Goal: Check status: Check status

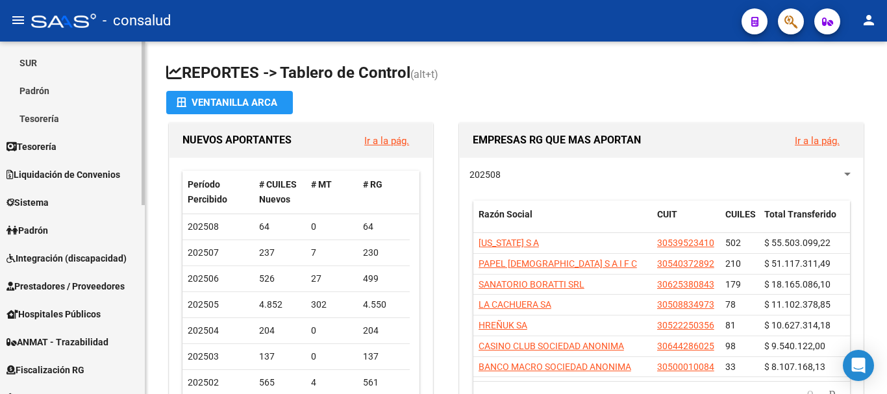
scroll to position [260, 0]
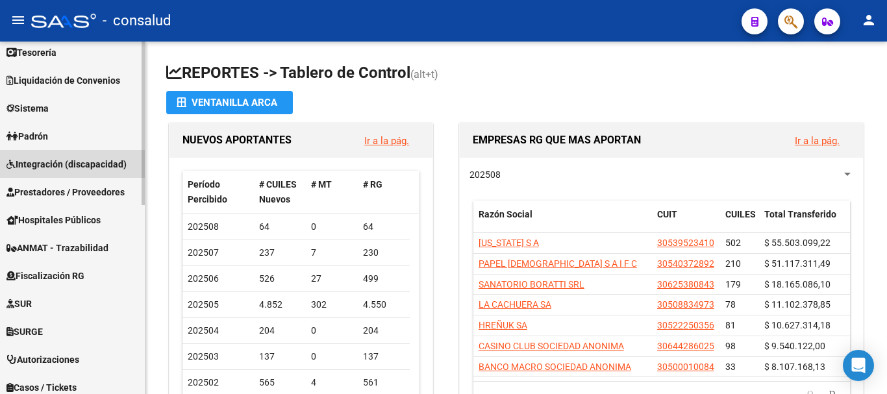
click at [44, 164] on span "Integración (discapacidad)" at bounding box center [66, 164] width 120 height 14
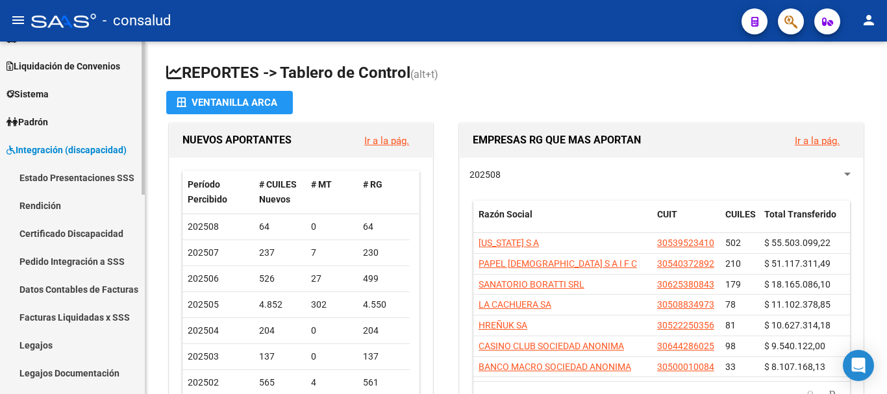
scroll to position [64, 0]
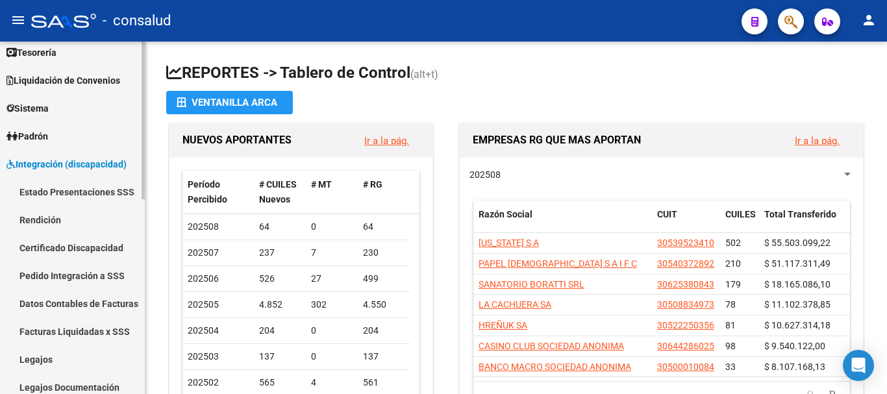
click at [49, 193] on link "Estado Presentaciones SSS" at bounding box center [72, 192] width 145 height 28
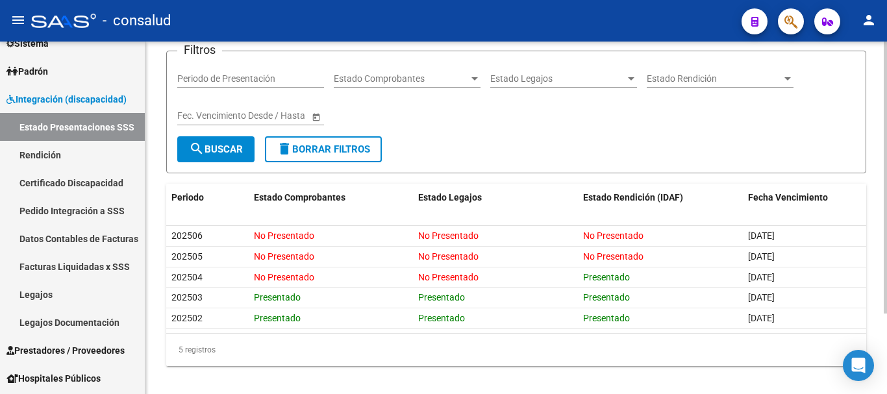
scroll to position [104, 0]
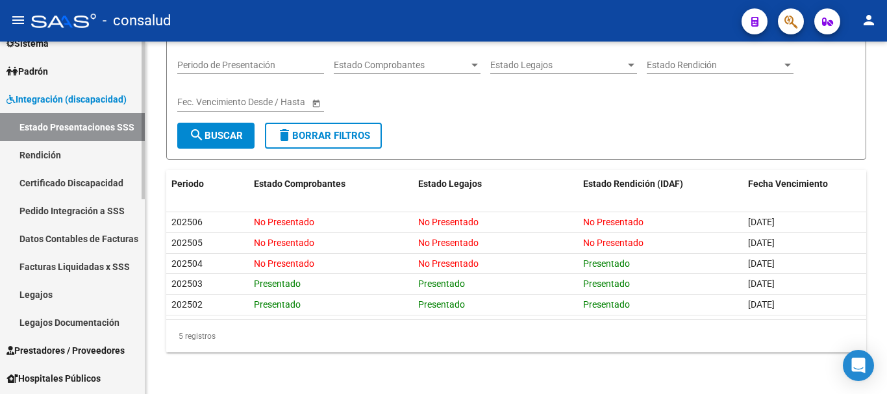
click at [49, 155] on link "Rendición" at bounding box center [72, 155] width 145 height 28
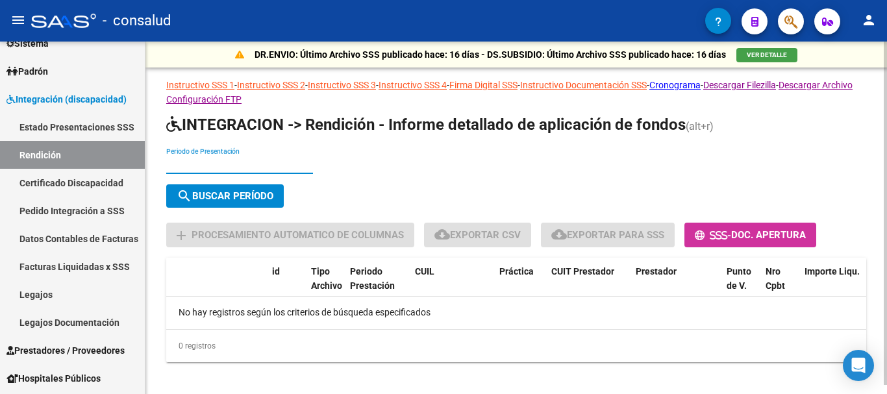
click at [229, 162] on input "Periodo de Presentación" at bounding box center [239, 164] width 147 height 11
click at [226, 196] on span "search Buscar Período" at bounding box center [225, 196] width 97 height 12
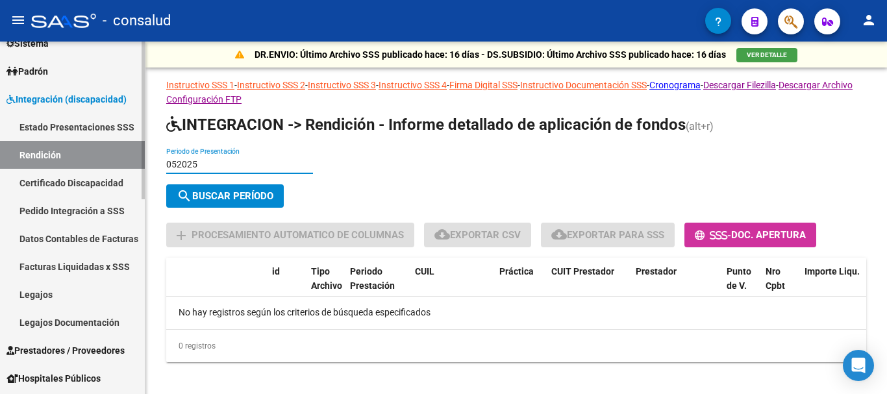
drag, startPoint x: 216, startPoint y: 167, endPoint x: 136, endPoint y: 166, distance: 80.5
click at [136, 166] on mat-sidenav-container "Firma Express Reportes Tablero de Control Ingresos Percibidos Análisis de todos…" at bounding box center [443, 218] width 887 height 352
type input "202505"
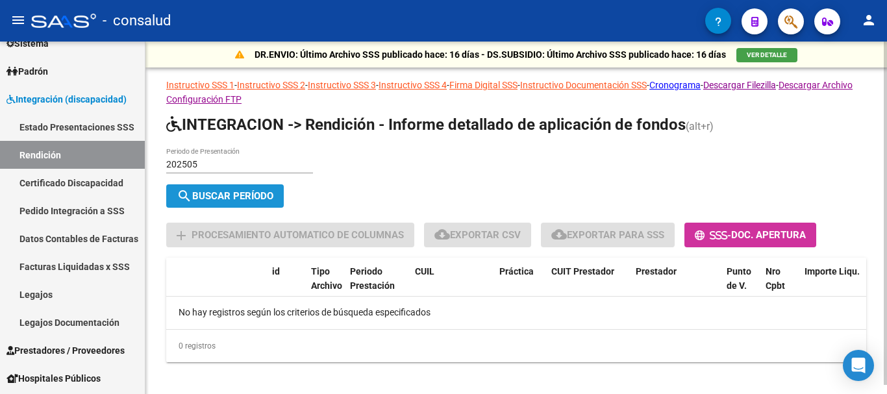
click at [220, 199] on span "search Buscar Período" at bounding box center [225, 196] width 97 height 12
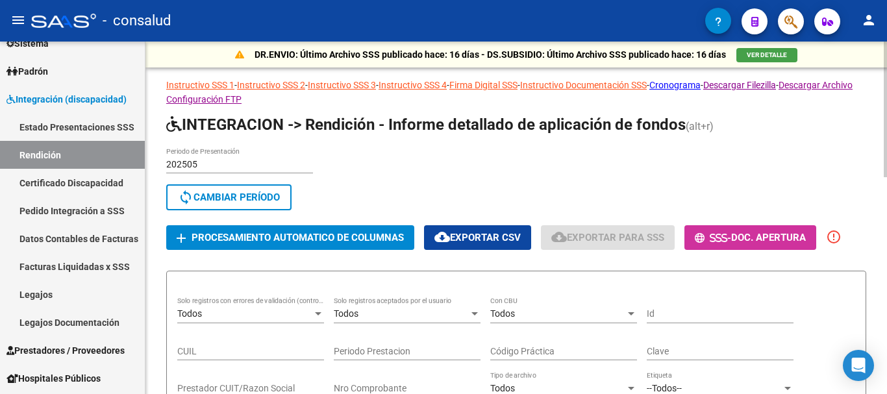
scroll to position [195, 0]
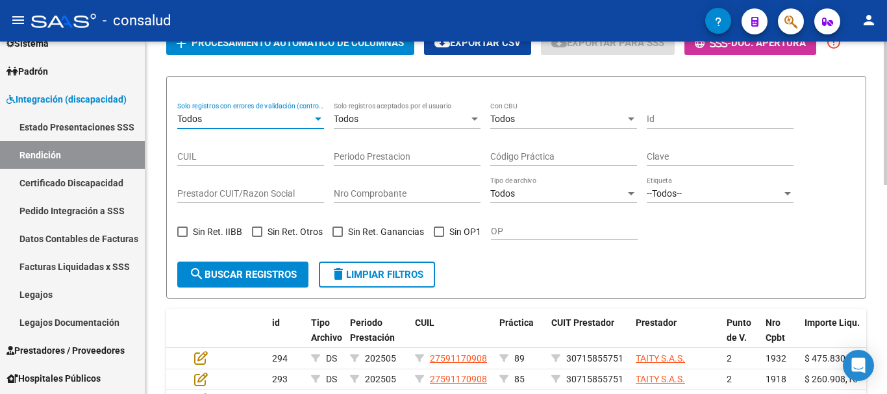
click at [317, 117] on div at bounding box center [318, 118] width 6 height 3
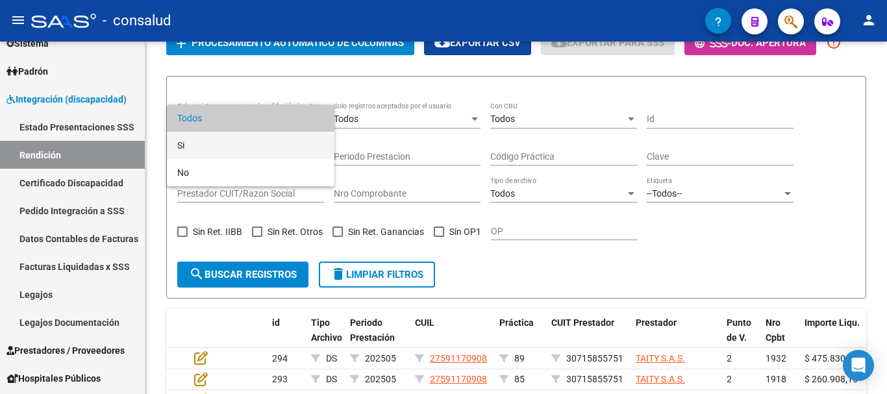
click at [228, 147] on span "Si" at bounding box center [250, 145] width 147 height 27
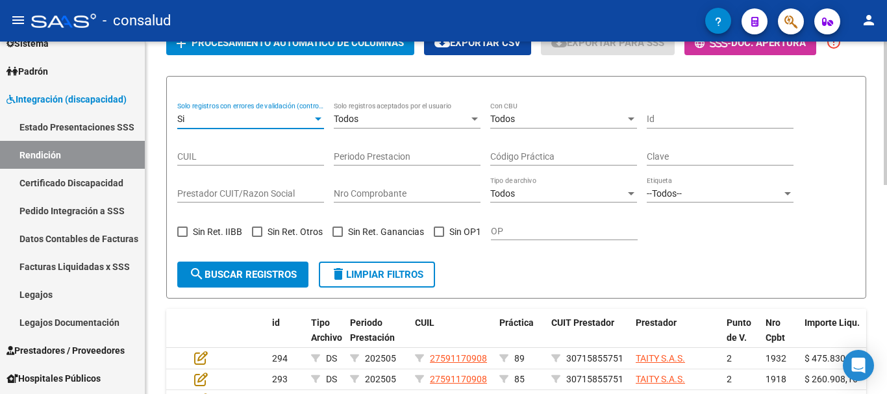
click at [240, 270] on span "search Buscar registros" at bounding box center [243, 275] width 108 height 12
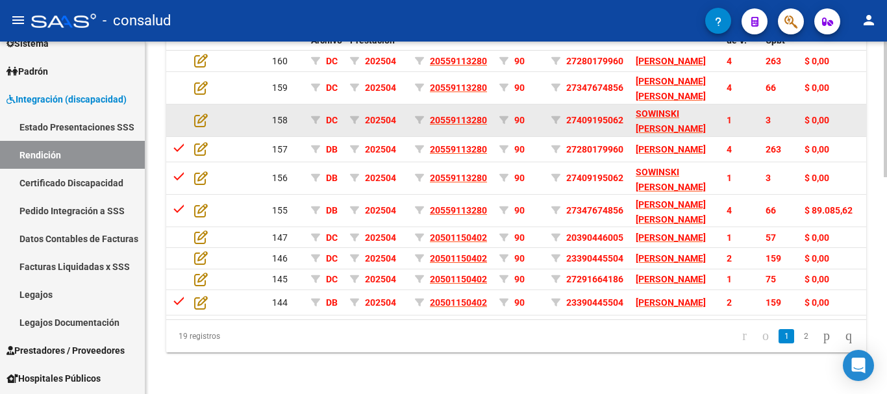
scroll to position [561, 0]
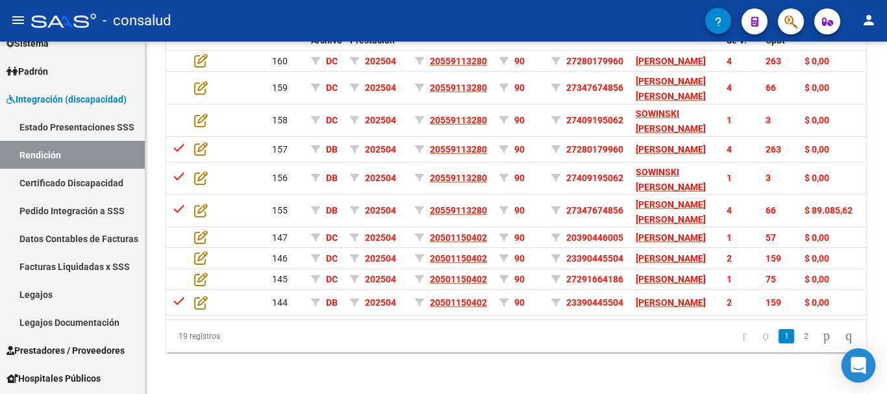
click at [859, 363] on icon "Open Intercom Messenger" at bounding box center [857, 365] width 15 height 17
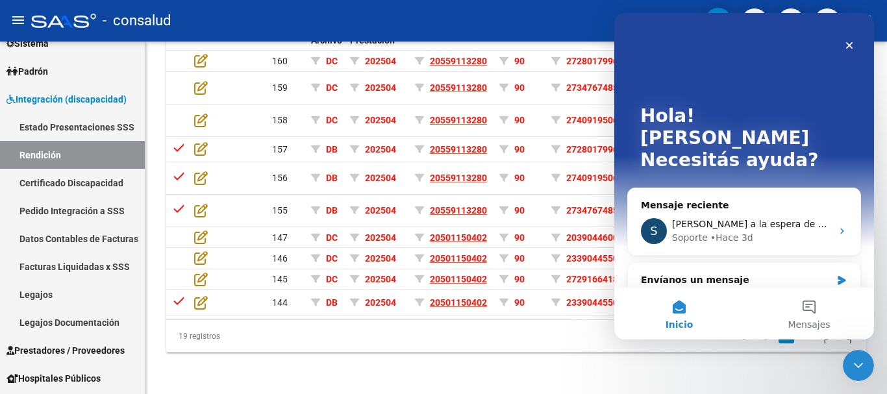
scroll to position [0, 0]
click at [719, 219] on span "[PERSON_NAME] a la espera de sus comentarios" at bounding box center [782, 224] width 221 height 10
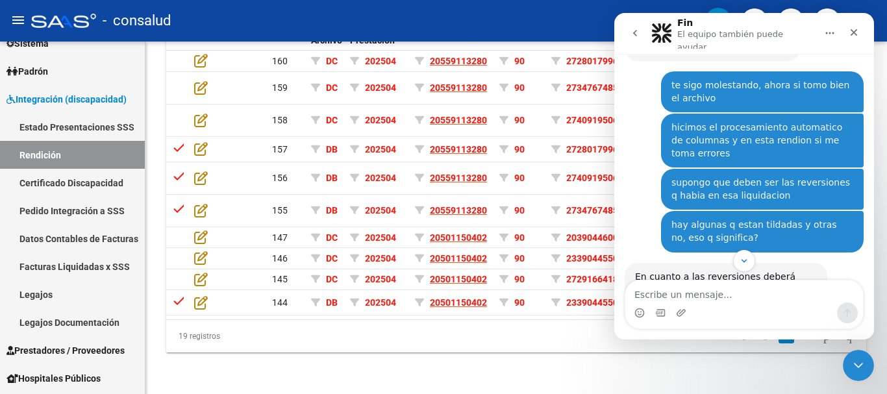
scroll to position [868, 0]
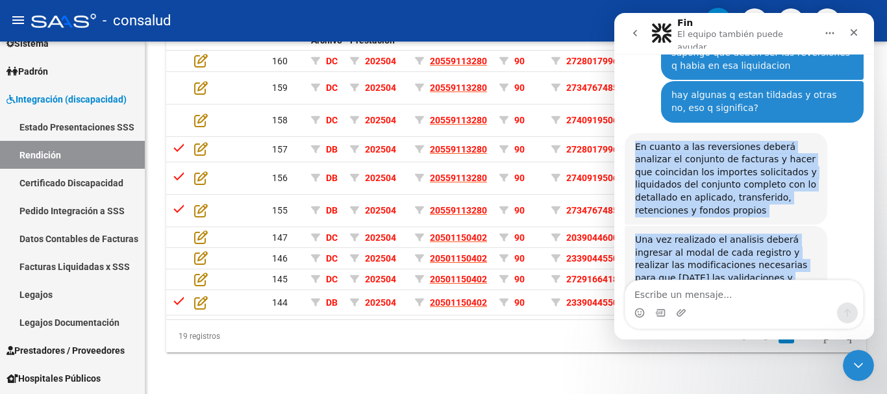
drag, startPoint x: 810, startPoint y: 249, endPoint x: 621, endPoint y: 64, distance: 264.9
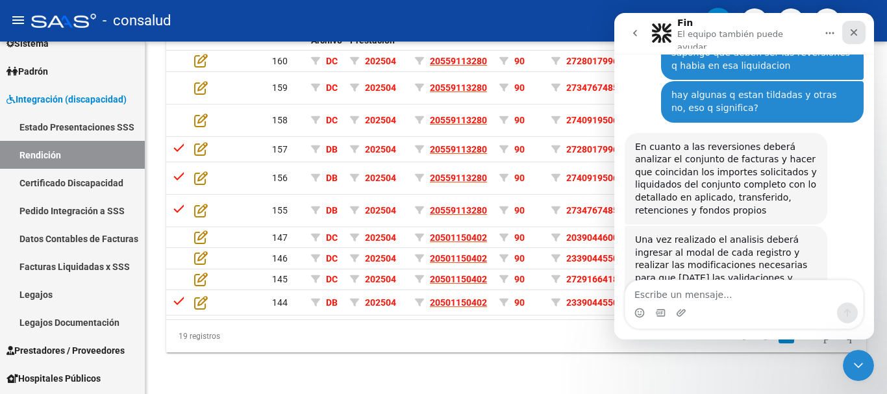
click at [856, 32] on icon "Cerrar" at bounding box center [853, 32] width 7 height 7
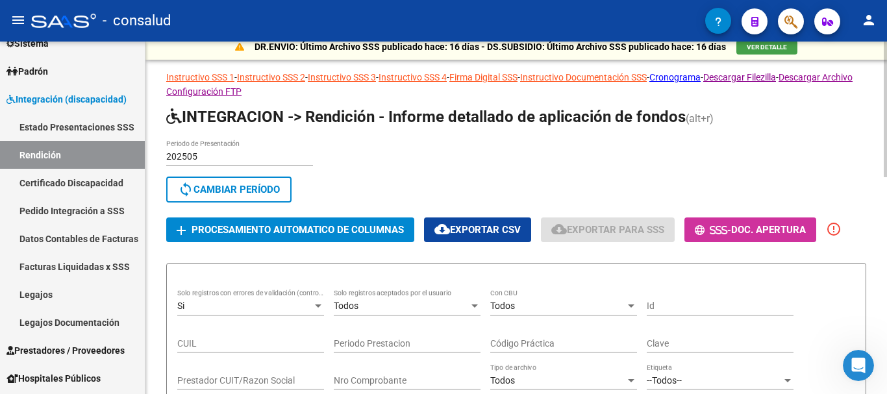
scroll to position [0, 0]
